Goal: Task Accomplishment & Management: Complete application form

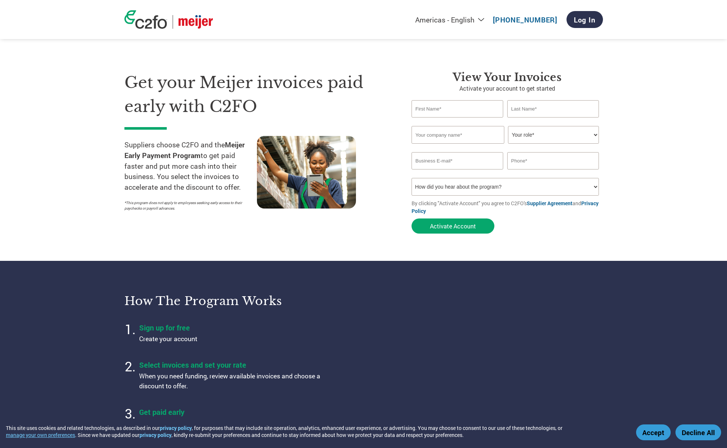
click at [429, 107] on input "text" at bounding box center [458, 108] width 92 height 17
type input "Aaron"
type input "Shepherd"
type input "2482106992"
click at [460, 133] on input "text" at bounding box center [458, 135] width 93 height 18
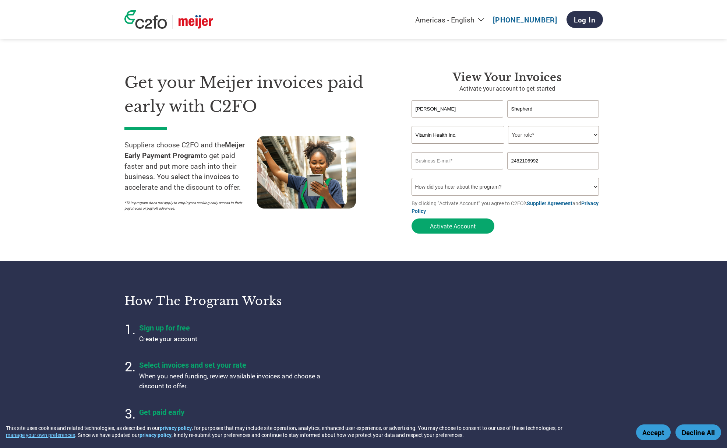
type input "Vitamin Health Inc."
click at [562, 136] on select "Your role* CFO Controller Credit Manager Finance Director Treasurer CEO Preside…" at bounding box center [553, 135] width 91 height 18
select select "CEO"
click at [508, 126] on select "Your role* CFO Controller Credit Manager Finance Director Treasurer CEO Preside…" at bounding box center [553, 135] width 91 height 18
click at [460, 155] on input "email" at bounding box center [458, 160] width 92 height 17
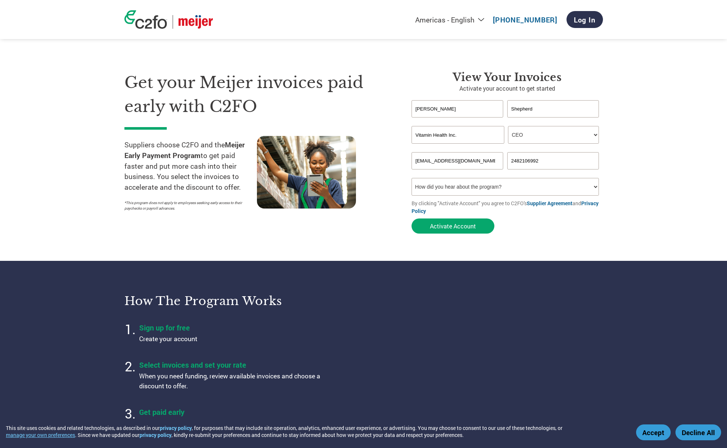
type input "ashepherd@vitaminhealth.com"
click at [606, 224] on section "Get your Meijer invoices paid early with C2FO Suppliers choose C2FO and the Mei…" at bounding box center [363, 144] width 727 height 231
click at [473, 188] on select "How did you hear about the program? Received a letter Email Social Media Online…" at bounding box center [506, 187] width 188 height 18
select select "Email"
click at [412, 178] on select "How did you hear about the program? Received a letter Email Social Media Online…" at bounding box center [506, 187] width 188 height 18
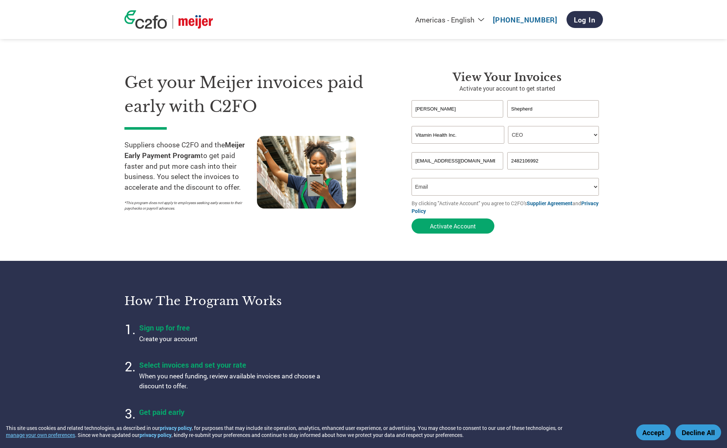
click at [526, 133] on select "Your role* CFO Controller Credit Manager Finance Director Treasurer CEO Preside…" at bounding box center [553, 135] width 91 height 18
select select "PRESIDENT"
click at [508, 126] on select "Your role* CFO Controller Credit Manager Finance Director Treasurer CEO Preside…" at bounding box center [553, 135] width 91 height 18
click at [451, 224] on button "Activate Account" at bounding box center [453, 225] width 83 height 15
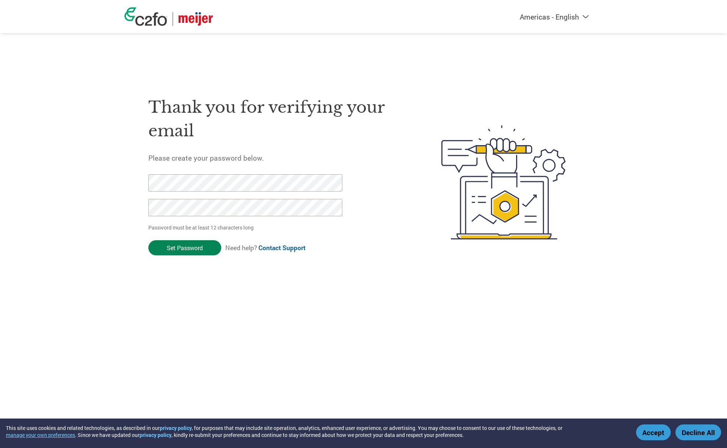
click at [179, 241] on input "Set Password" at bounding box center [184, 247] width 73 height 15
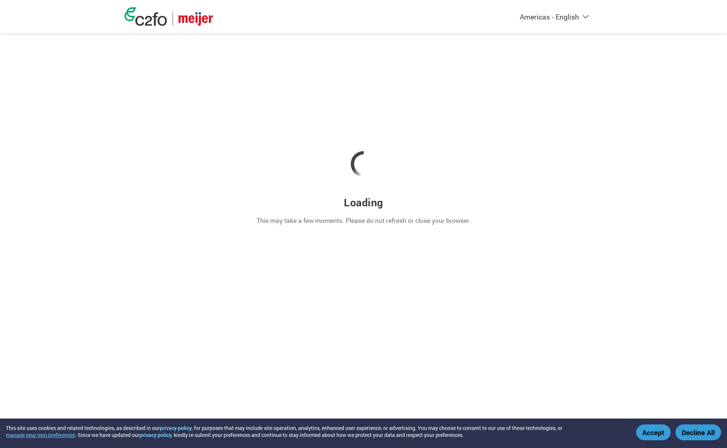
click at [641, 433] on button "Accept" at bounding box center [653, 432] width 35 height 16
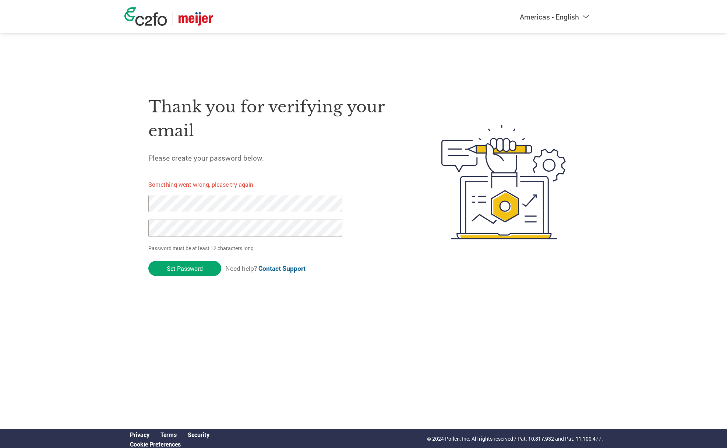
click at [168, 259] on form "Something went wrong, please try again Password must be at least 12 characters …" at bounding box center [251, 227] width 207 height 106
click at [168, 266] on input "Set Password" at bounding box center [184, 268] width 73 height 15
click at [165, 129] on h1 "Thank you for verifying your email" at bounding box center [277, 119] width 259 height 48
click at [185, 8] on link at bounding box center [168, 16] width 88 height 18
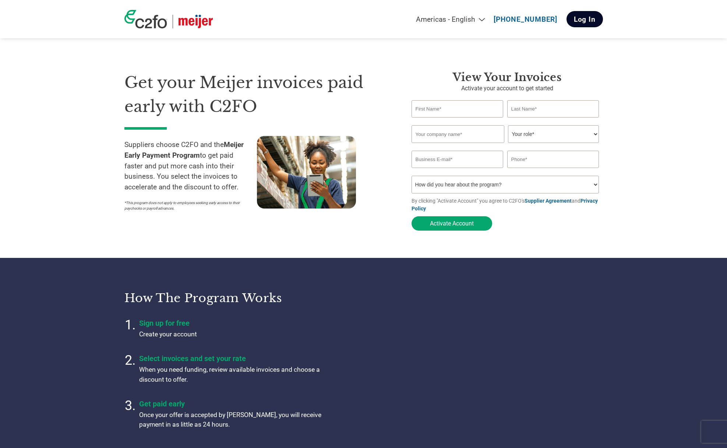
click at [581, 17] on link "Log In" at bounding box center [585, 19] width 36 height 16
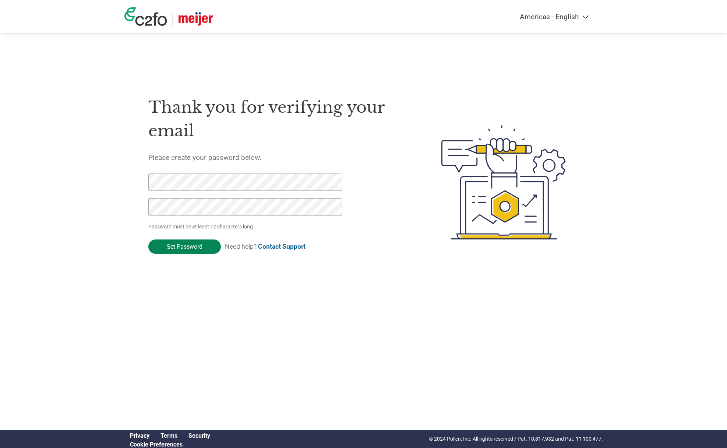
click at [180, 248] on input "Set Password" at bounding box center [184, 246] width 73 height 14
click at [232, 173] on div "Thank you for verifying your email Please create your password below. Password …" at bounding box center [277, 182] width 259 height 195
click at [179, 245] on input "Set Password" at bounding box center [184, 246] width 73 height 14
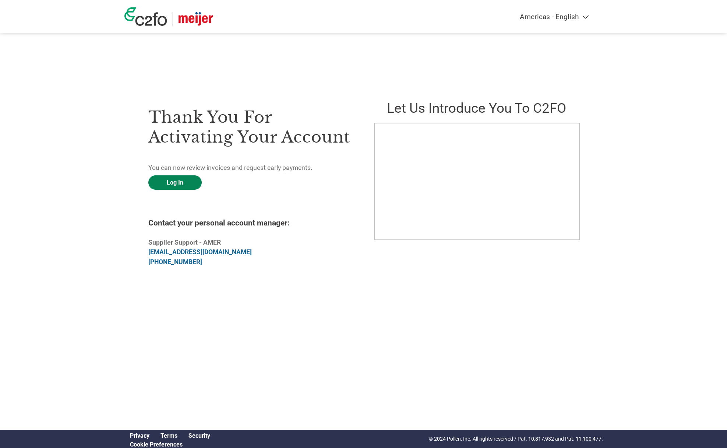
click at [170, 179] on link "Log In" at bounding box center [174, 182] width 53 height 14
